Goal: Find specific page/section: Find specific page/section

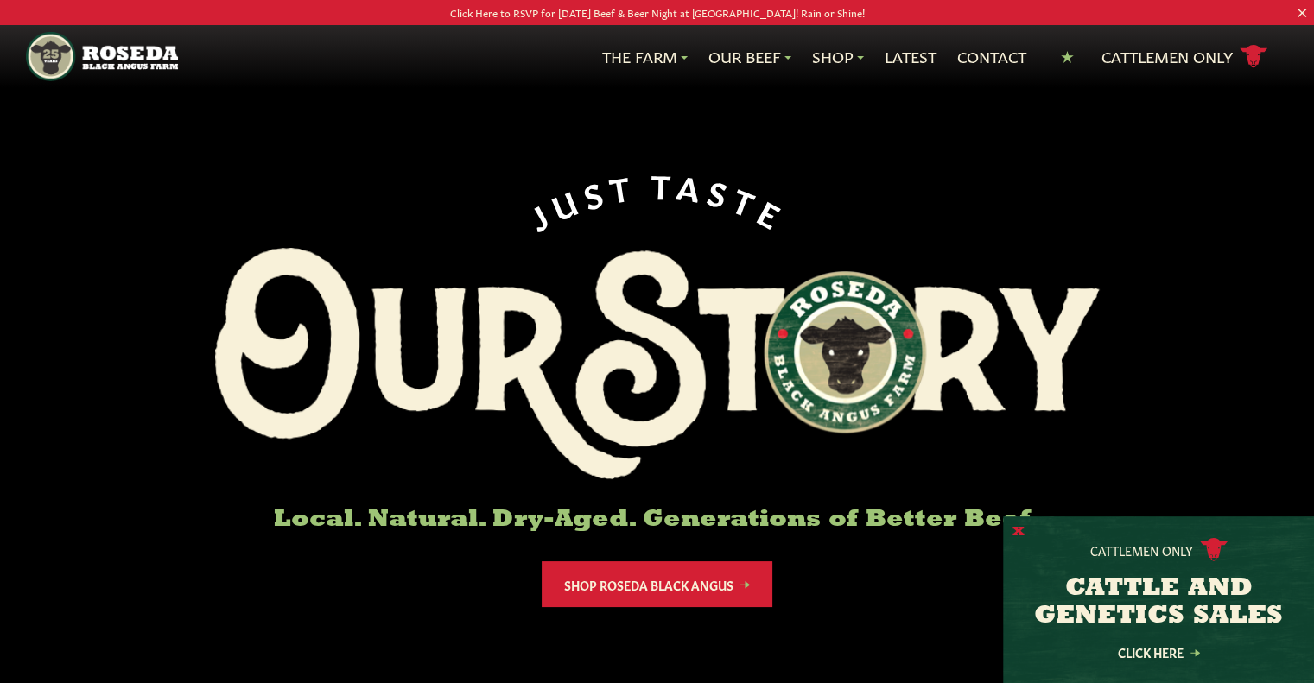
click at [900, 529] on button "X" at bounding box center [1018, 532] width 12 height 18
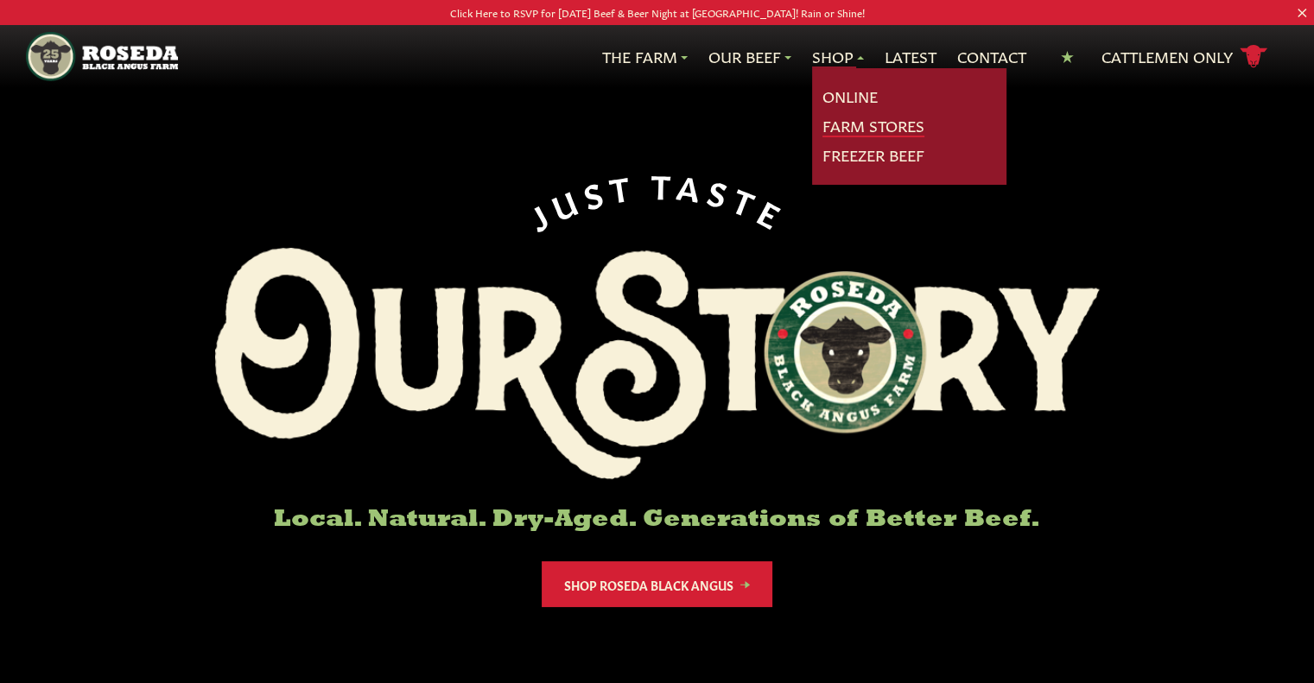
click at [837, 124] on link "Farm Stores" at bounding box center [873, 126] width 102 height 22
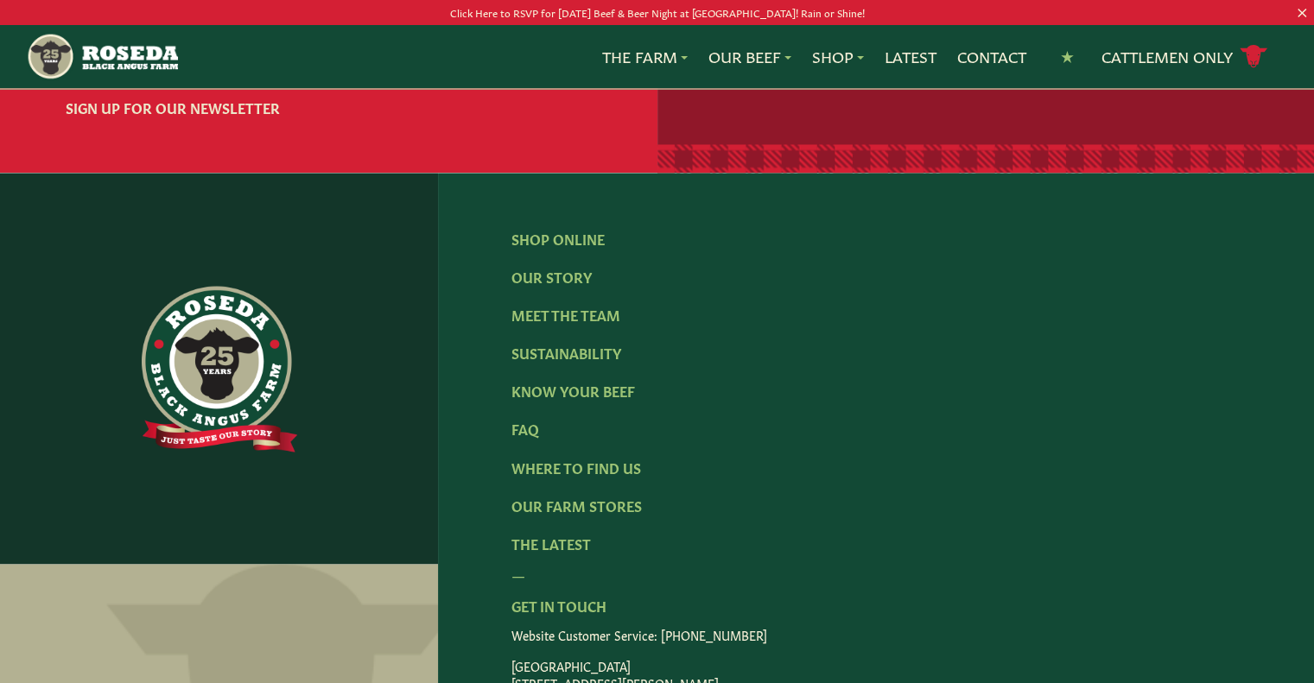
scroll to position [2937, 0]
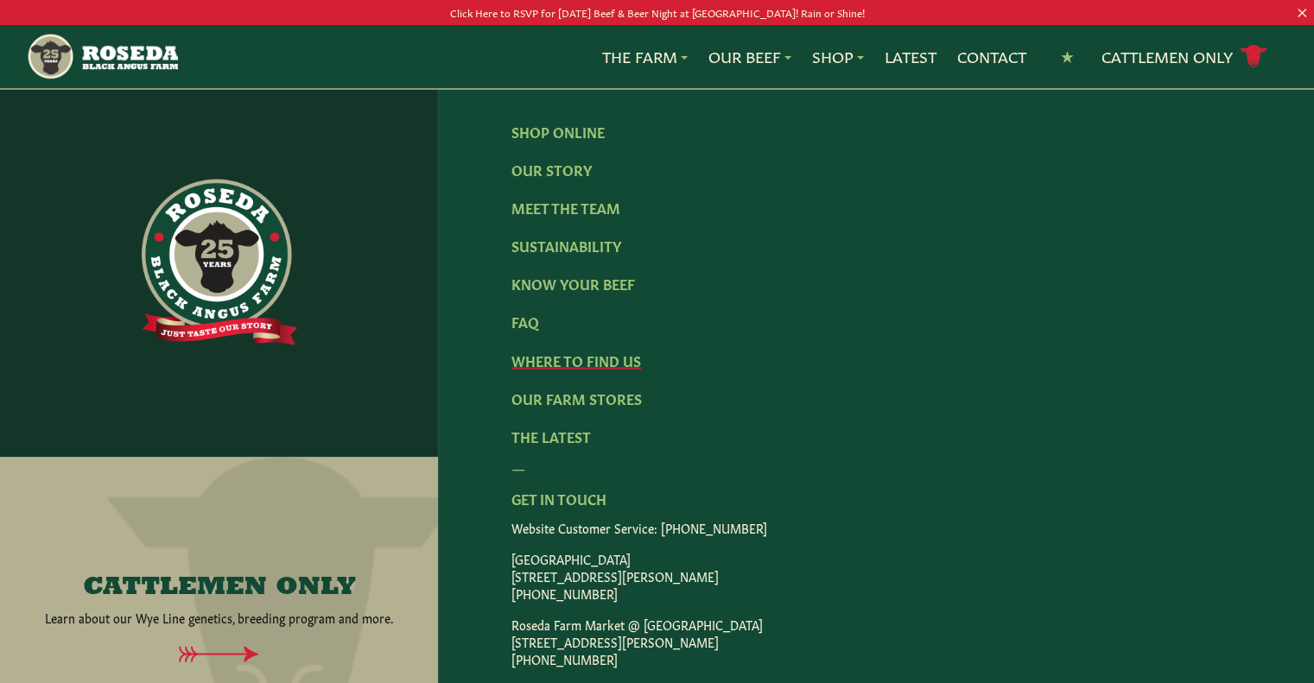
click at [599, 369] on link "Where To Find Us" at bounding box center [576, 359] width 130 height 19
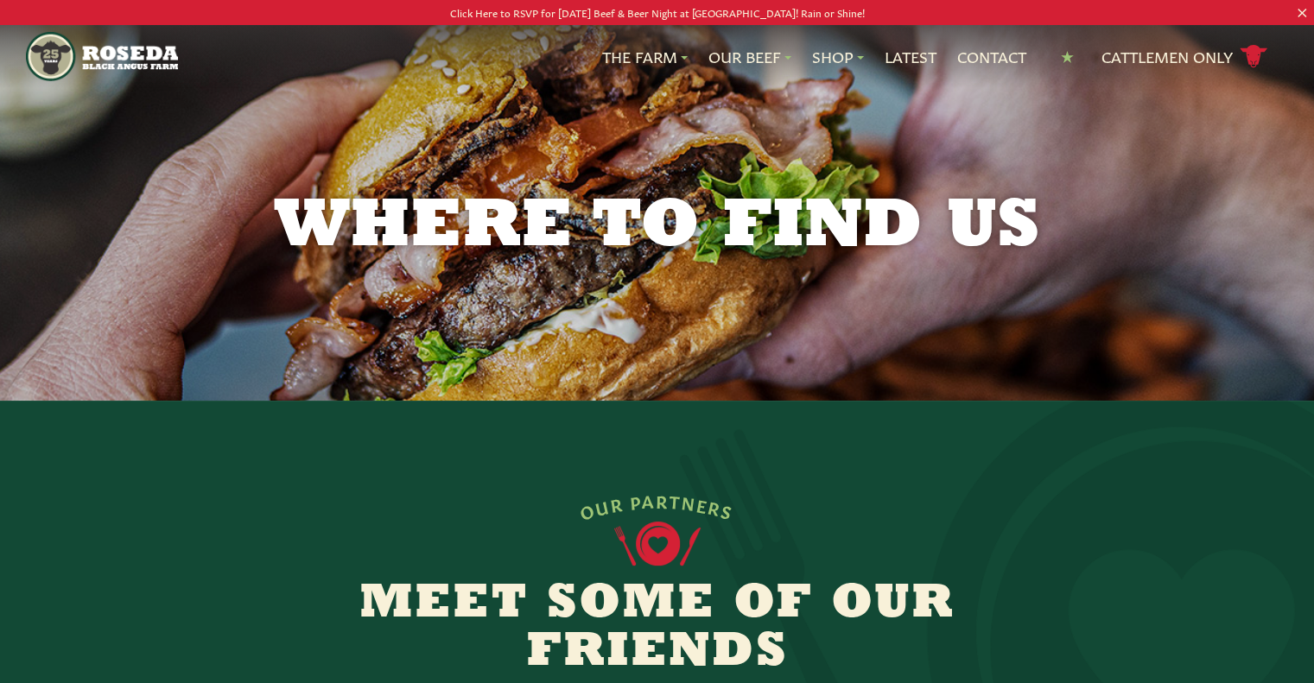
click at [807, 7] on p "Click Here to RSVP for [DATE] Beef & Beer Night at [GEOGRAPHIC_DATA]! Rain or S…" at bounding box center [657, 12] width 1182 height 18
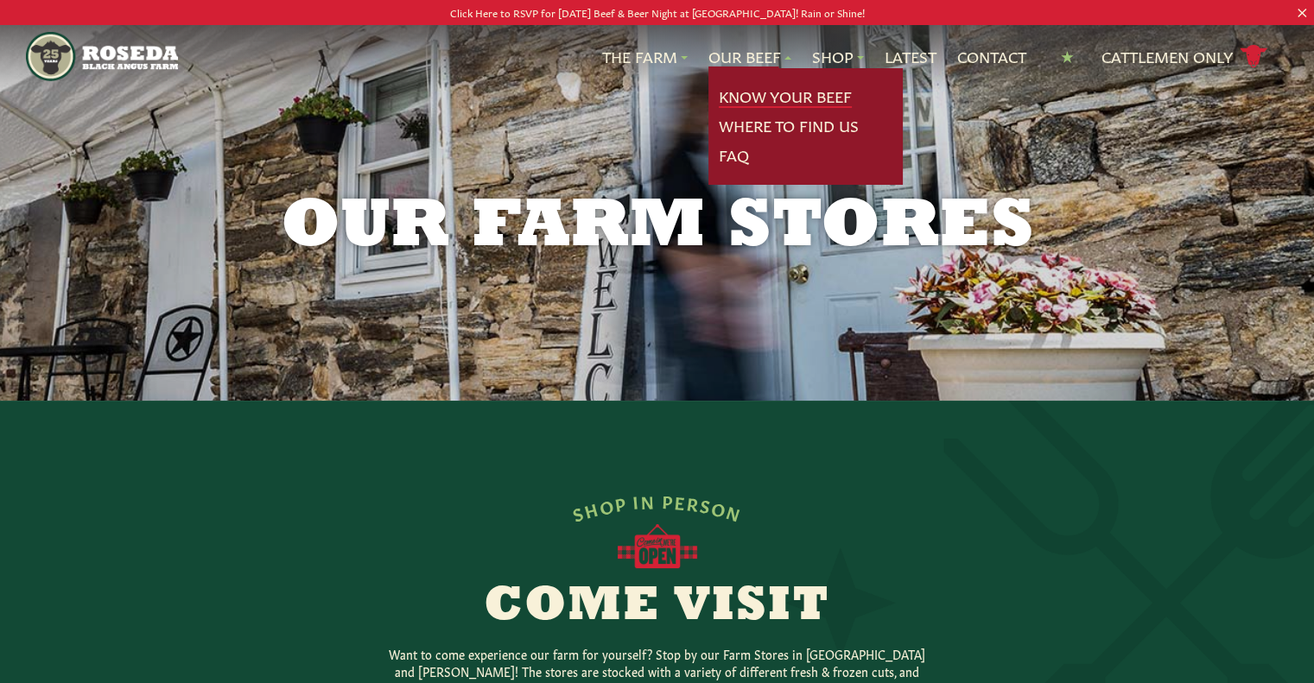
click at [821, 95] on link "Know Your Beef" at bounding box center [785, 97] width 133 height 22
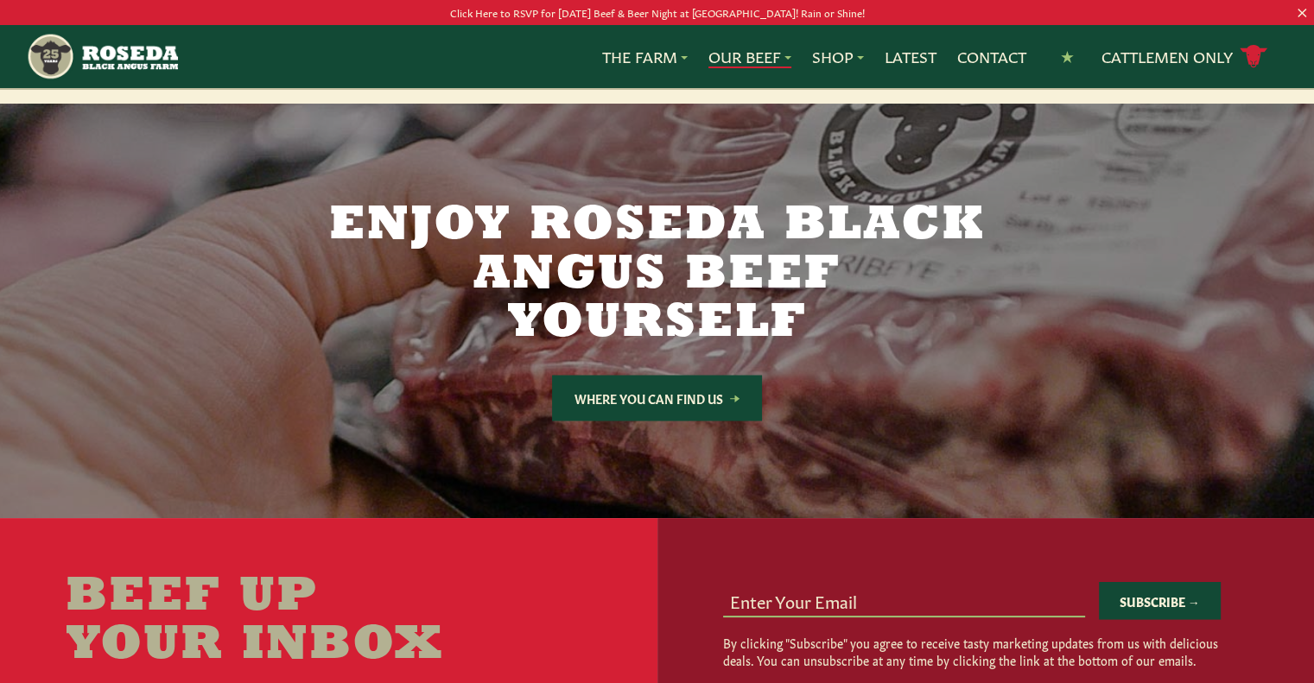
scroll to position [3196, 0]
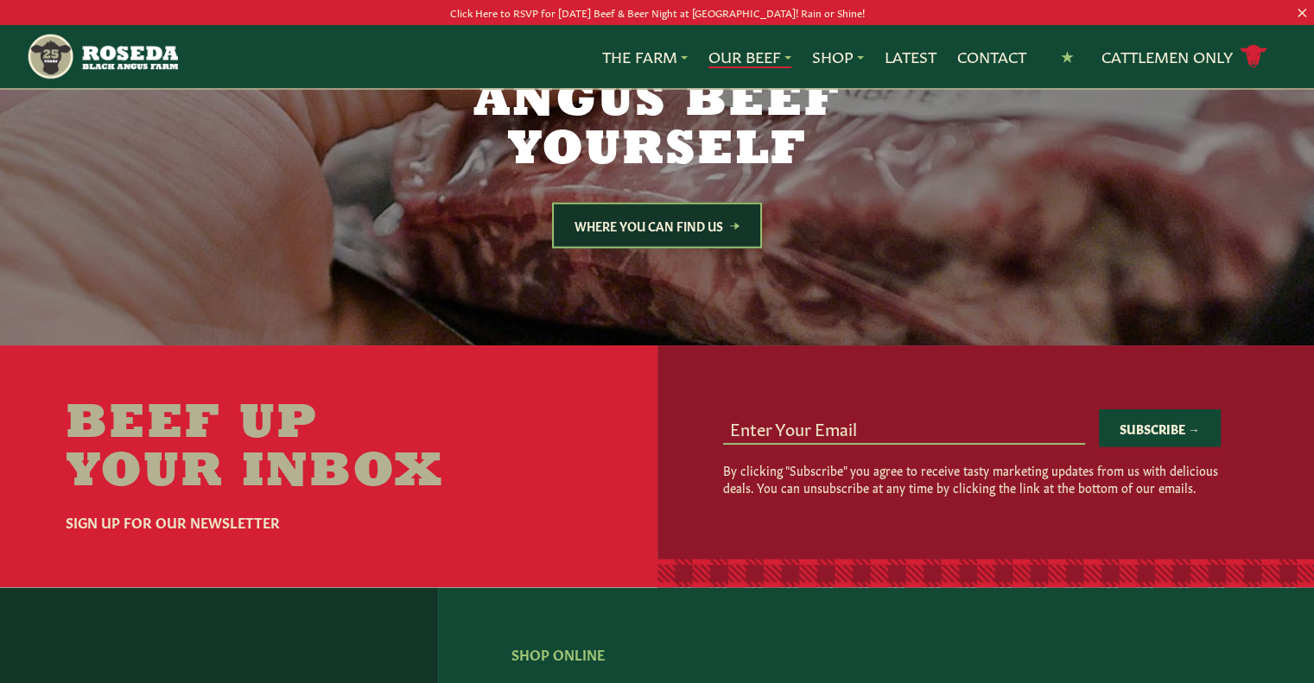
click at [726, 202] on link "Where You Can Find Us" at bounding box center [657, 225] width 210 height 46
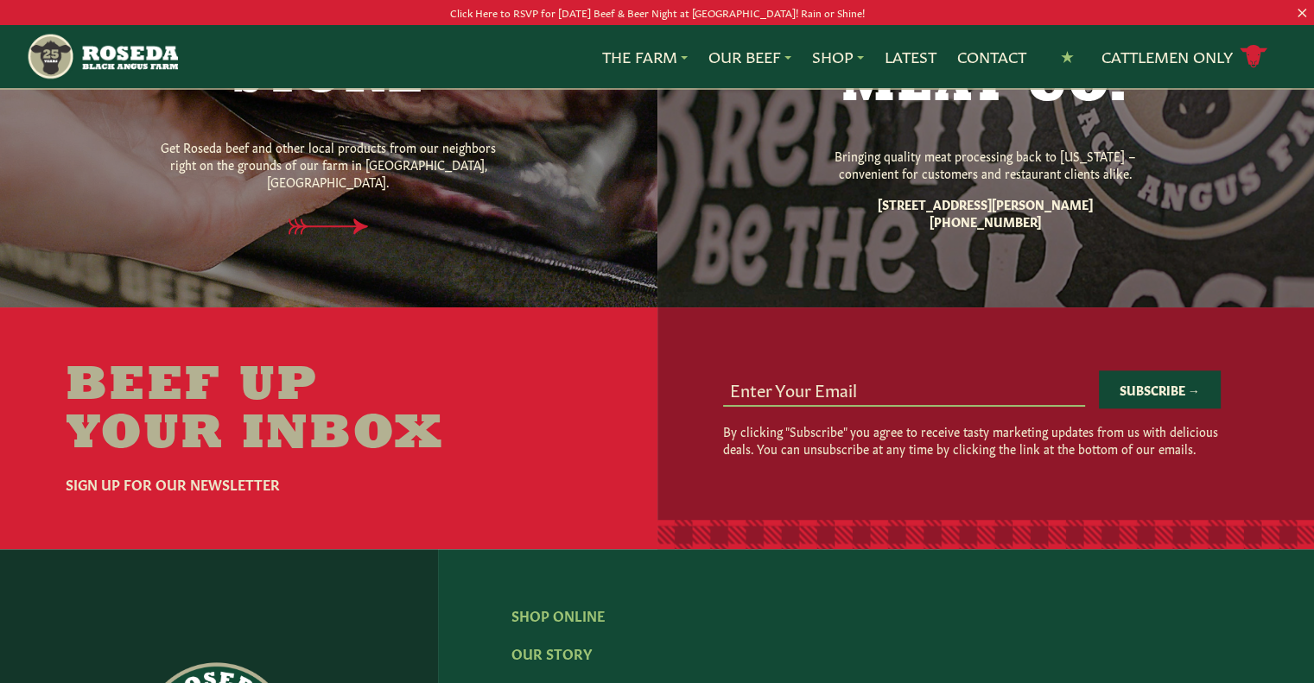
scroll to position [1123, 0]
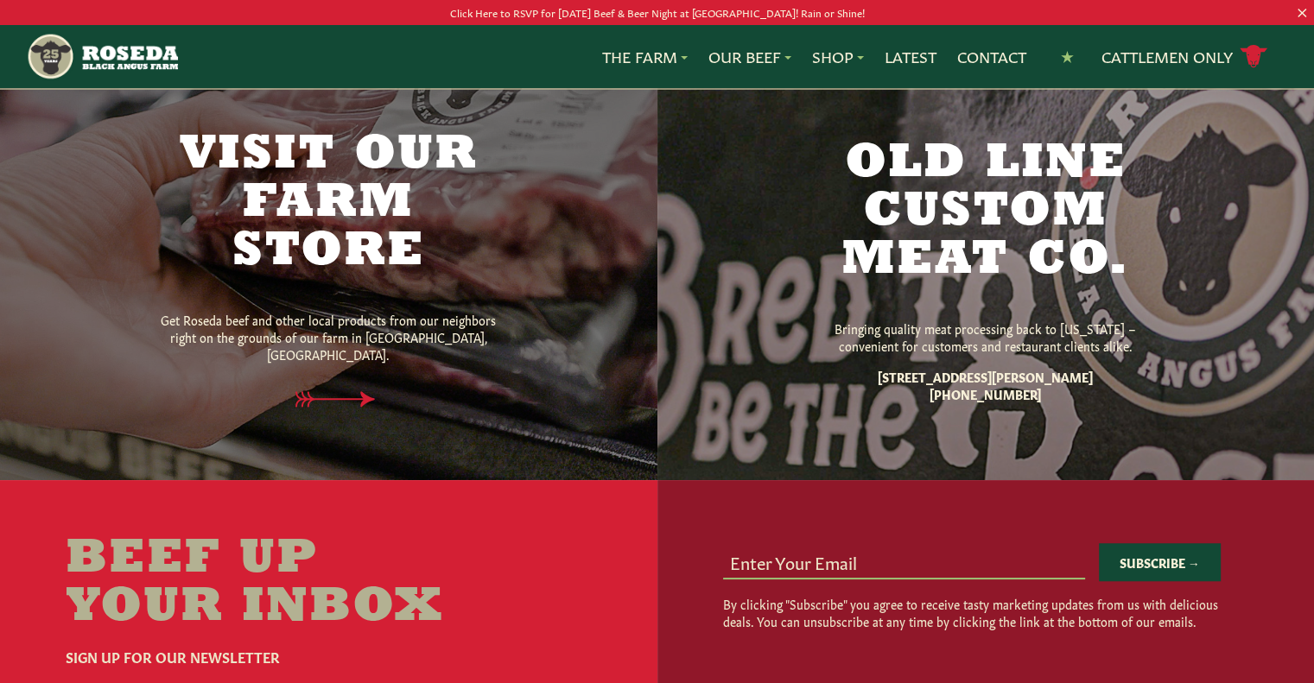
click at [390, 241] on h2 "Visit Our Farm Store" at bounding box center [328, 203] width 363 height 145
click at [378, 189] on h2 "Visit Our Farm Store" at bounding box center [328, 203] width 363 height 145
click at [428, 336] on p "Get Roseda beef and other local products from our neighbors right on the ground…" at bounding box center [328, 337] width 363 height 52
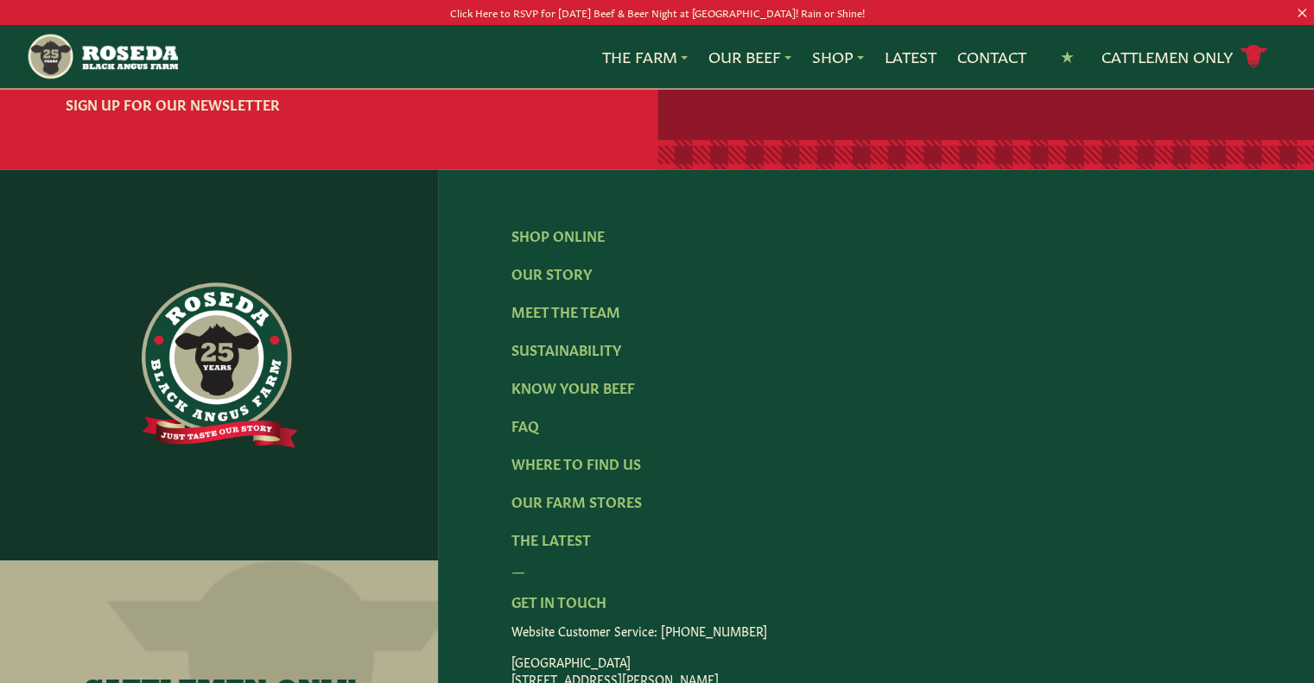
scroll to position [1900, 0]
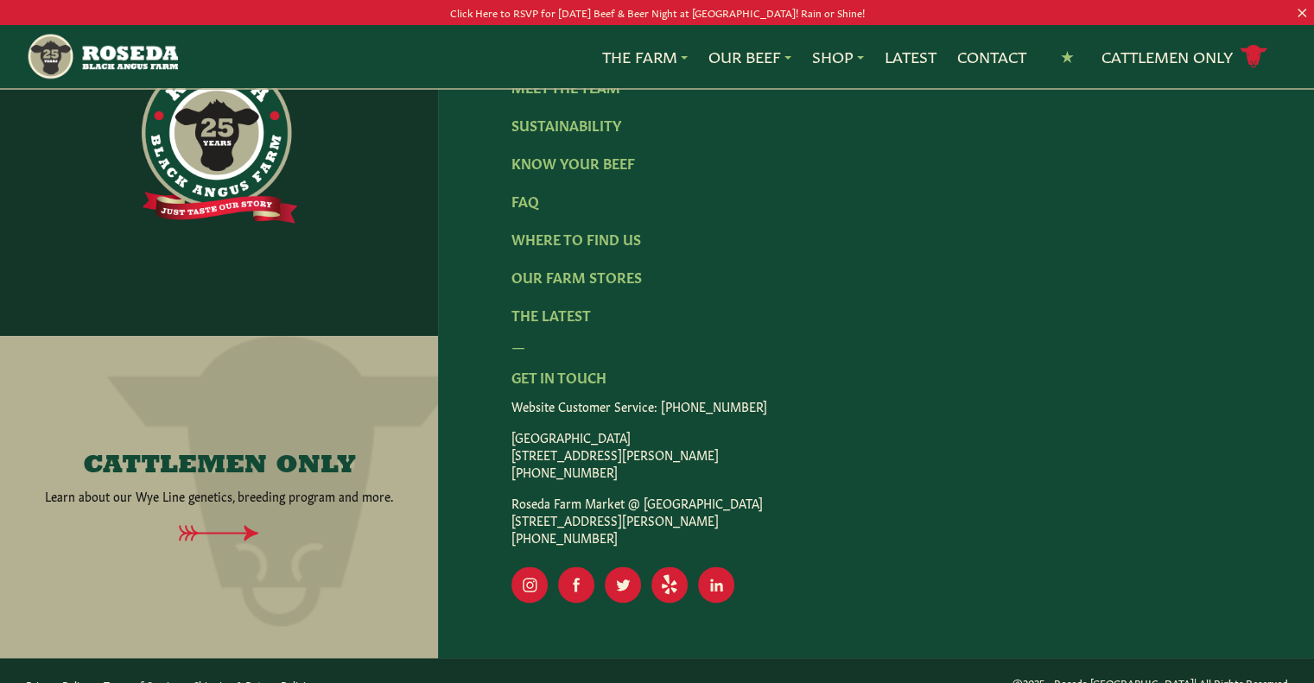
drag, startPoint x: 510, startPoint y: 453, endPoint x: 700, endPoint y: 440, distance: 191.3
click at [738, 451] on div "Shop Online Our Story Meet The Team Sustainability Know Your Beef FAQ Where To …" at bounding box center [876, 301] width 876 height 713
copy p "[STREET_ADDRESS][PERSON_NAME]"
